Goal: Information Seeking & Learning: Find specific fact

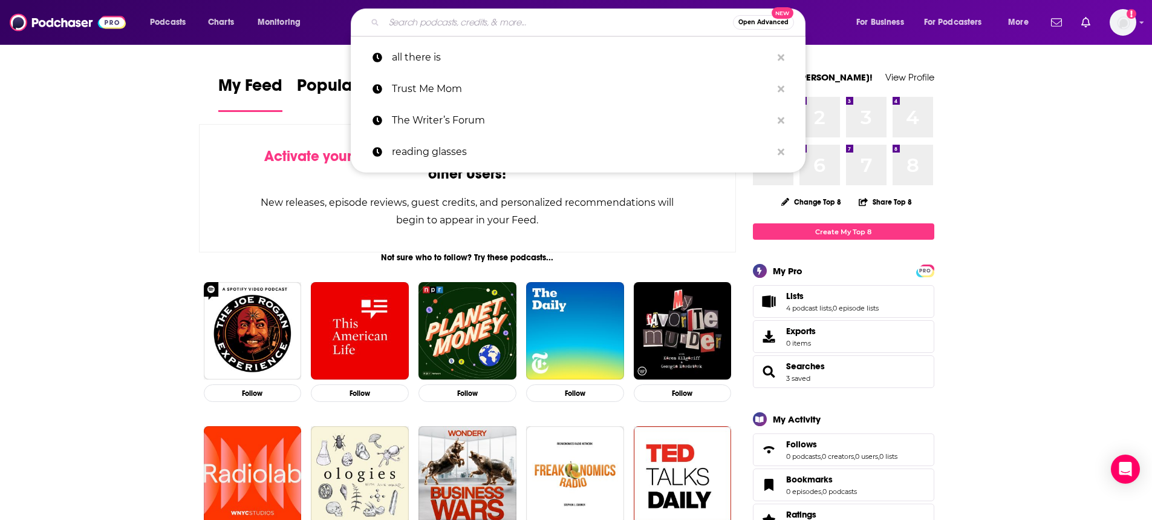
click at [534, 21] on input "Search podcasts, credits, & more..." at bounding box center [558, 22] width 349 height 19
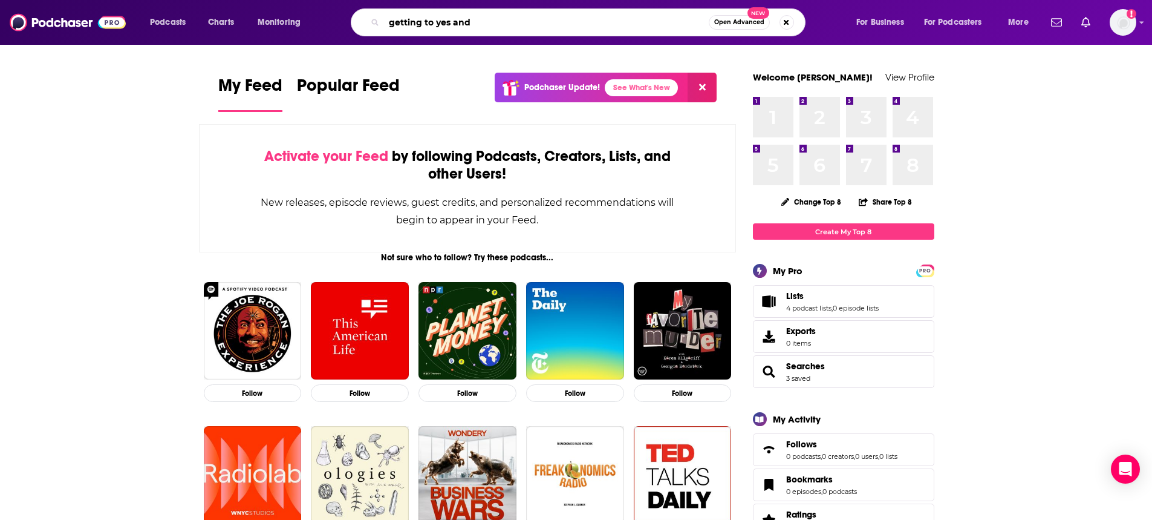
type input "getting to yes and"
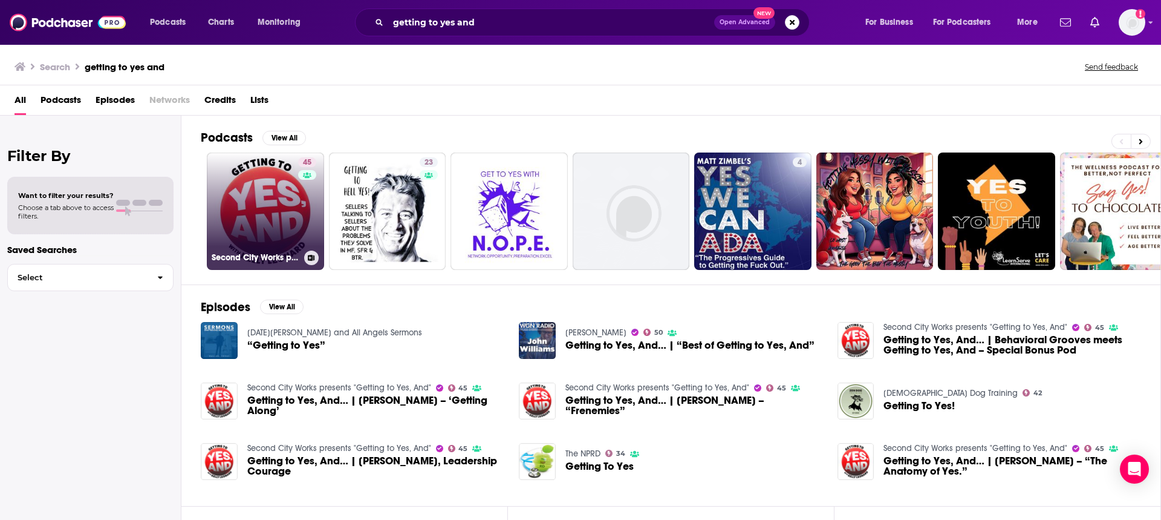
click at [277, 211] on link "45 Second City Works presents "Getting to Yes, And"" at bounding box center [265, 210] width 117 height 117
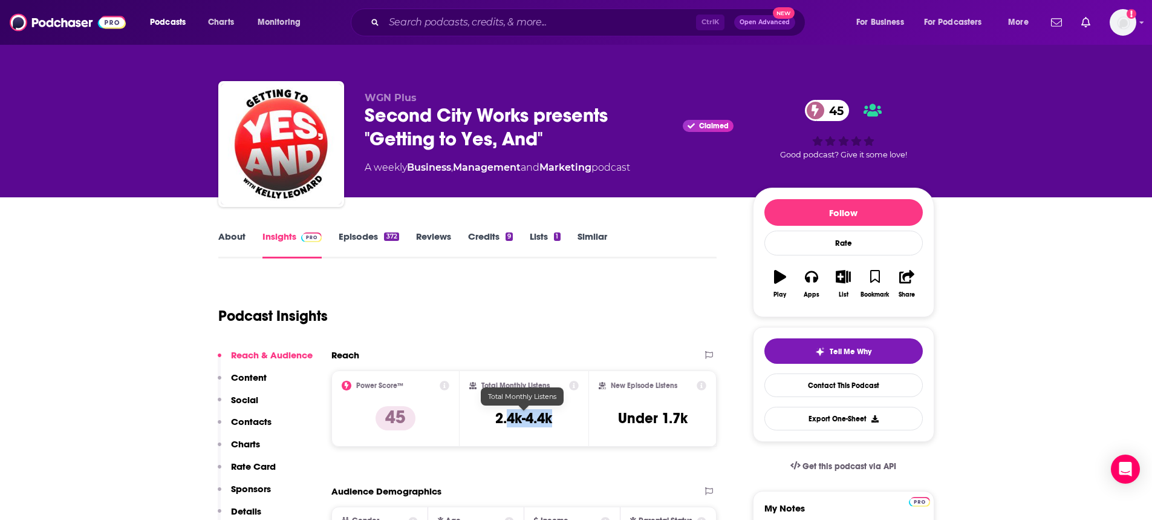
drag, startPoint x: 568, startPoint y: 423, endPoint x: 509, endPoint y: 422, distance: 58.7
click at [509, 422] on div "Total Monthly Listens 2.4k-4.4k" at bounding box center [523, 408] width 109 height 56
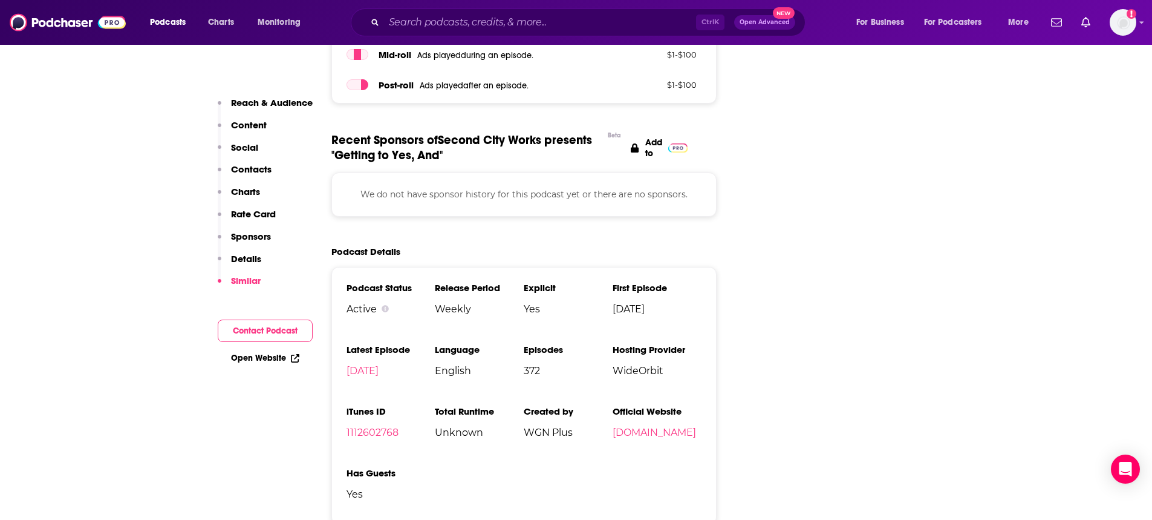
scroll to position [1694, 0]
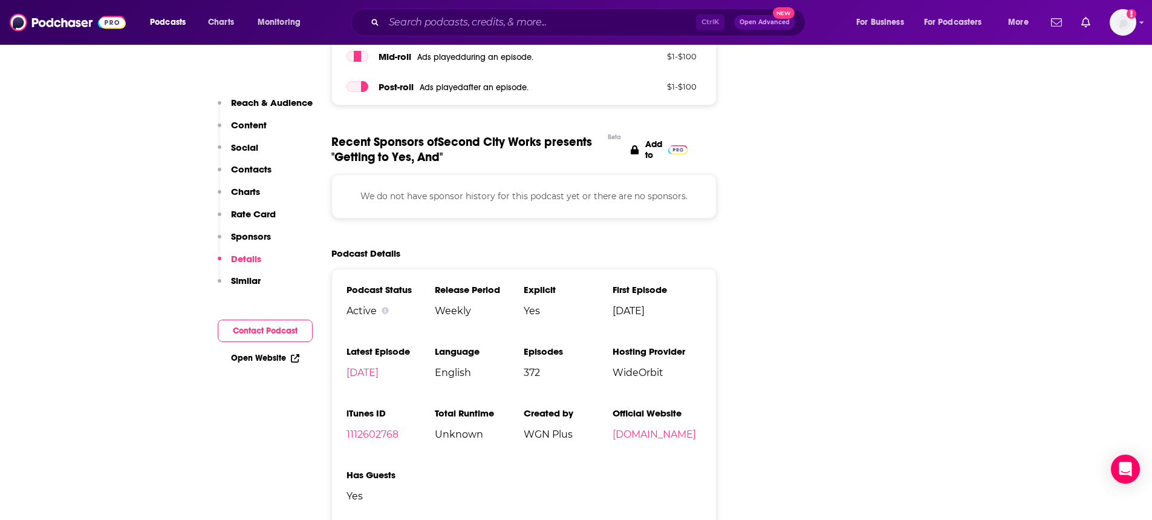
drag, startPoint x: 576, startPoint y: 397, endPoint x: 649, endPoint y: 385, distance: 73.5
click at [581, 428] on span "WGN Plus" at bounding box center [568, 433] width 89 height 11
click at [649, 428] on link "[DOMAIN_NAME]" at bounding box center [654, 433] width 83 height 11
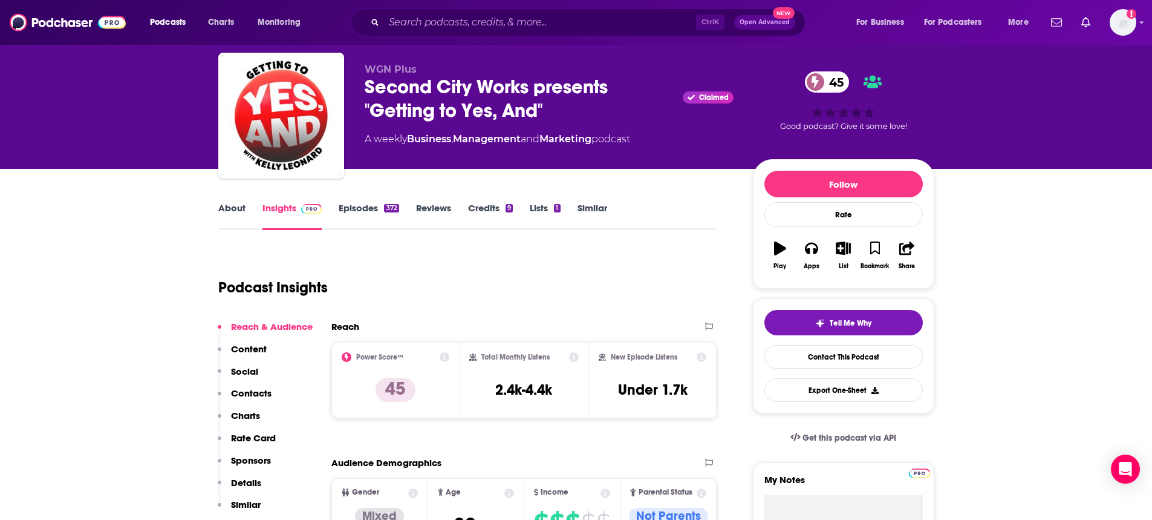
scroll to position [0, 0]
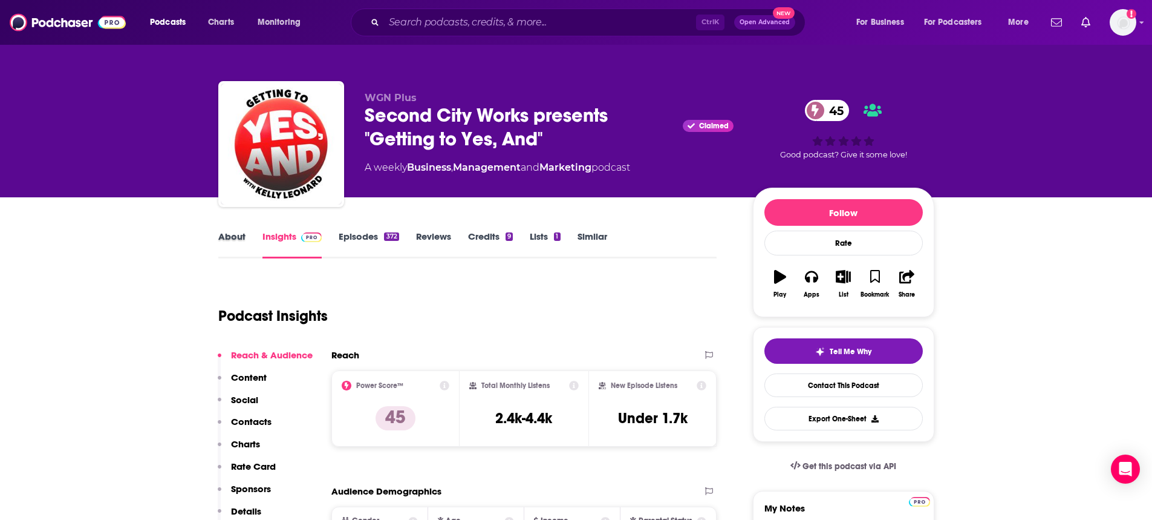
click at [244, 240] on div "About" at bounding box center [240, 244] width 44 height 28
click at [235, 243] on link "About" at bounding box center [231, 244] width 27 height 28
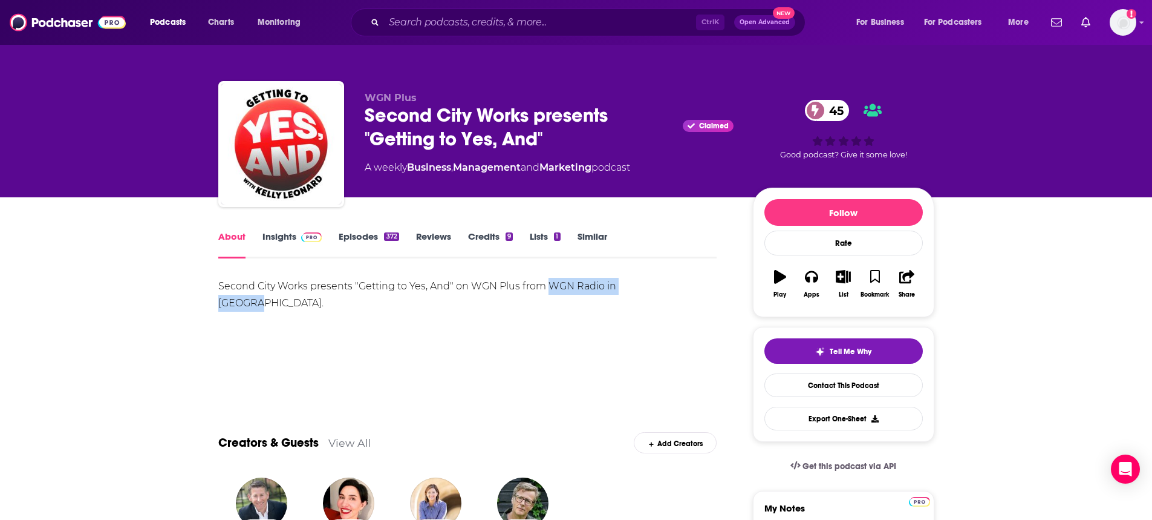
drag, startPoint x: 652, startPoint y: 286, endPoint x: 572, endPoint y: 275, distance: 80.6
click at [549, 291] on div "Second City Works presents "Getting to Yes, And" on WGN Plus from WGN Radio in …" at bounding box center [467, 295] width 499 height 34
copy div "WGN Radio in [GEOGRAPHIC_DATA]"
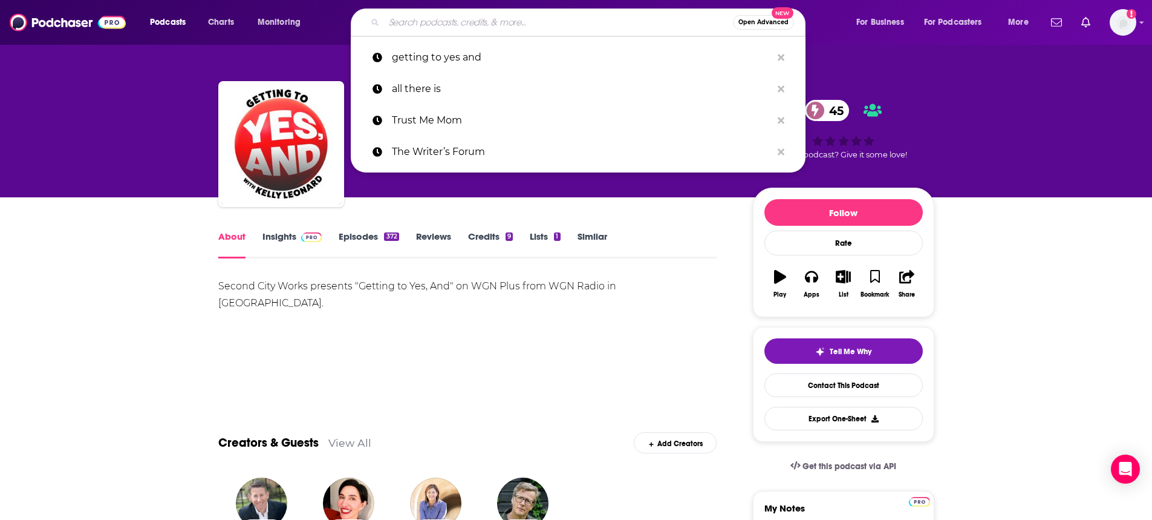
click at [422, 26] on input "Search podcasts, credits, & more..." at bounding box center [558, 22] width 349 height 19
paste input "[PERSON_NAME]"
type input "[PERSON_NAME]"
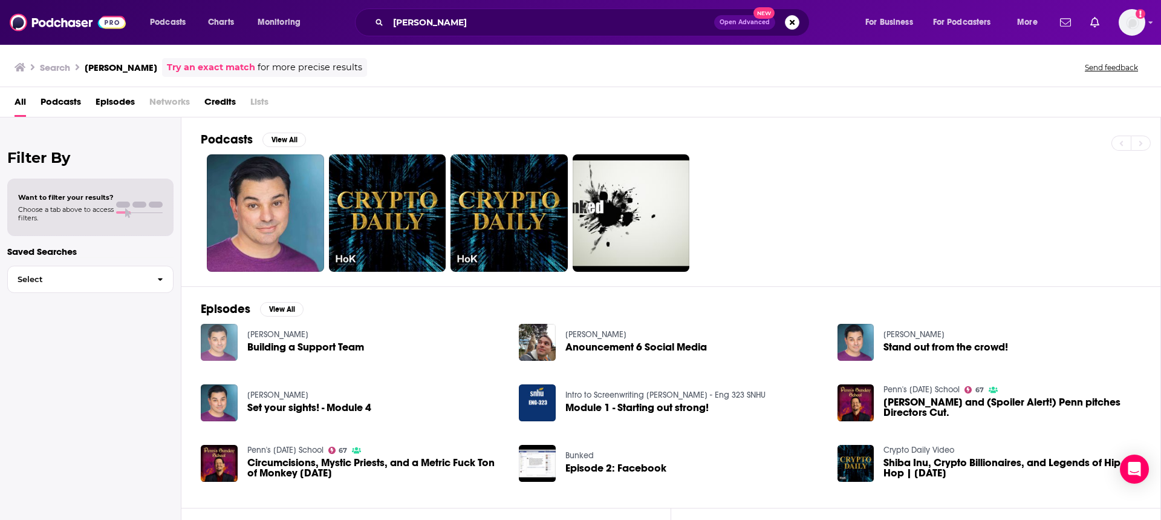
click at [217, 341] on img "Building a Support Team" at bounding box center [219, 342] width 37 height 37
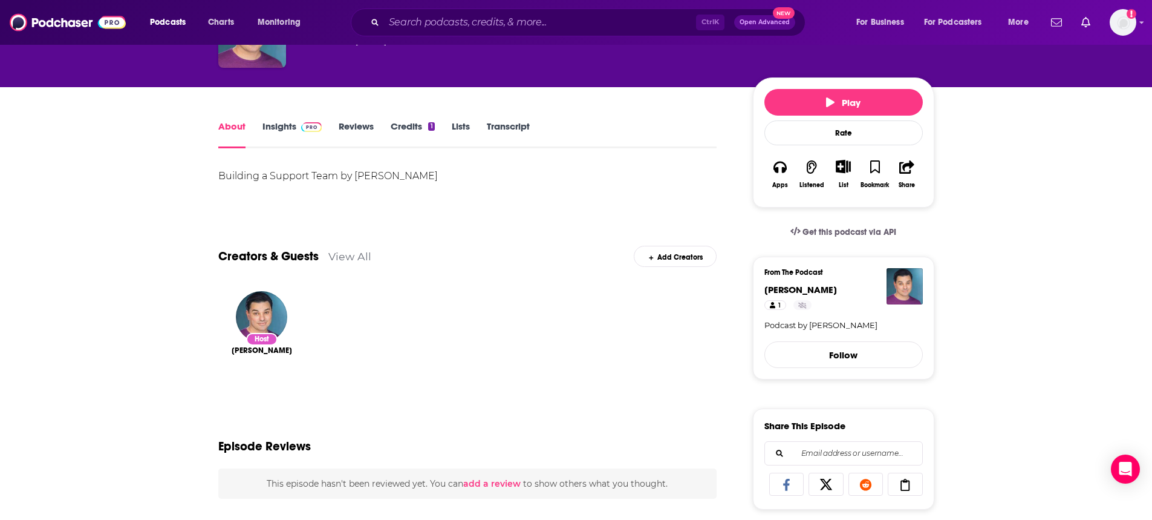
scroll to position [121, 0]
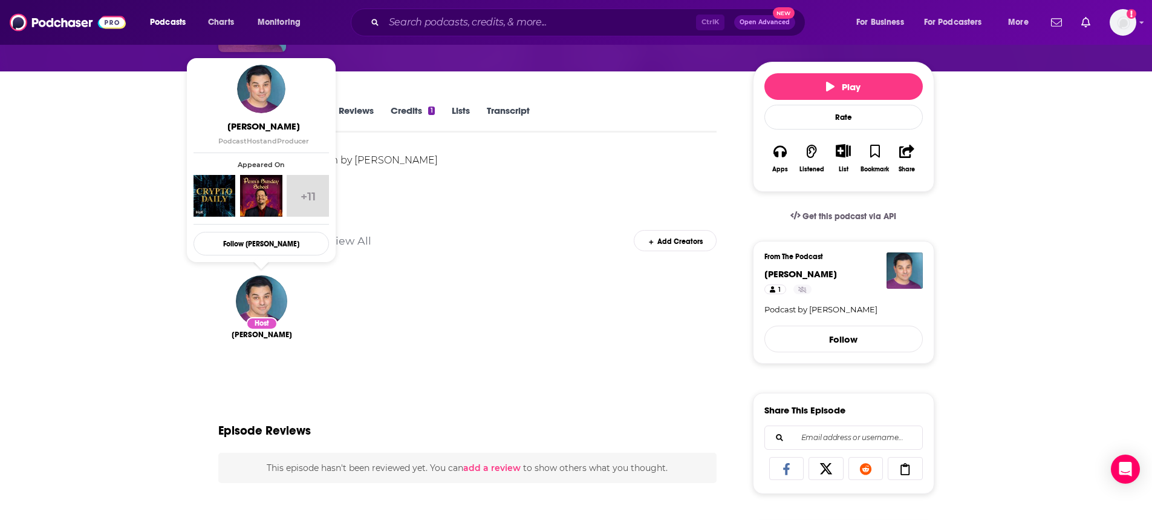
click at [271, 123] on span "[PERSON_NAME]" at bounding box center [263, 125] width 135 height 11
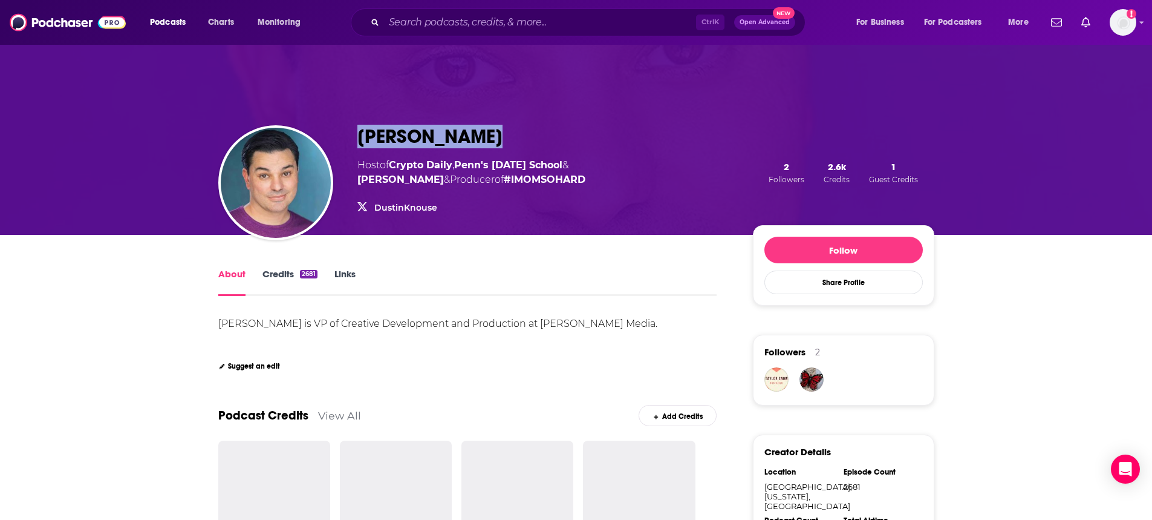
drag, startPoint x: 488, startPoint y: 145, endPoint x: 353, endPoint y: 132, distance: 136.0
click at [353, 132] on div "[PERSON_NAME] Host of Crypto Daily , Penn's [DATE] School & [PERSON_NAME] & Pro…" at bounding box center [576, 172] width 716 height 125
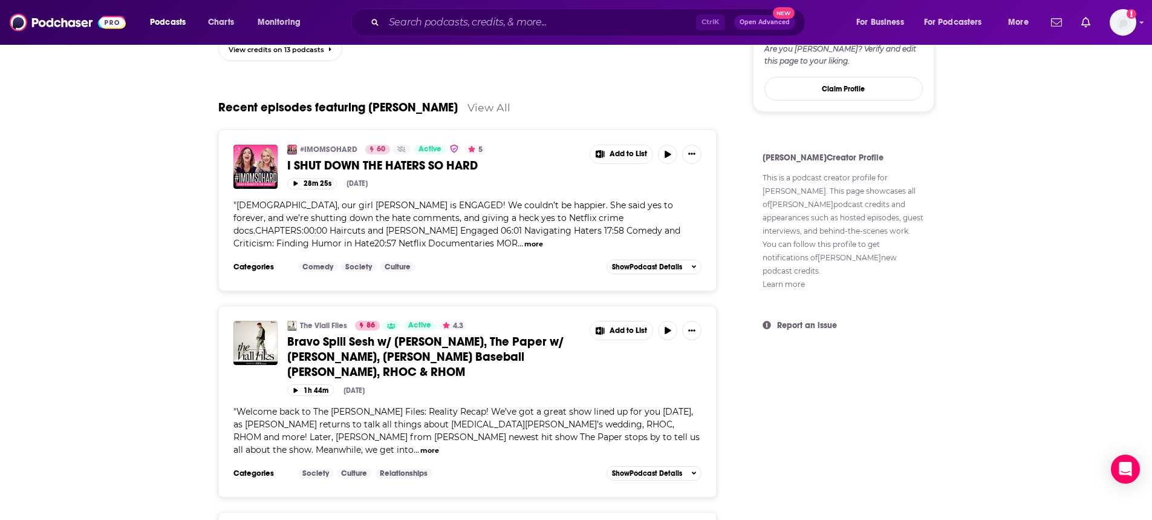
scroll to position [907, 0]
